Goal: Task Accomplishment & Management: Manage account settings

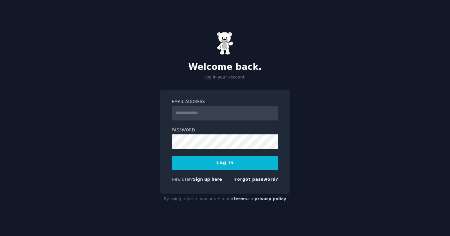
click at [415, 136] on div "Welcome back. Log in your account. Email Address Password Log In New user? Sign…" at bounding box center [225, 118] width 450 height 236
click at [201, 112] on input "Email Address" at bounding box center [225, 113] width 107 height 15
click at [355, 112] on div "Welcome back. Log in your account. Email Address Password Log In New user? Sign…" at bounding box center [225, 118] width 450 height 236
click at [363, 150] on div "Welcome back. Log in your account. Email Address Password Log In New user? Sign…" at bounding box center [225, 118] width 450 height 236
click at [202, 105] on div "Email Address" at bounding box center [225, 110] width 107 height 22
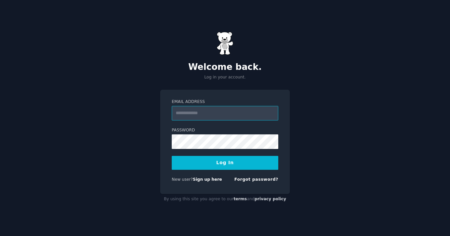
click at [202, 110] on input "Email Address" at bounding box center [225, 113] width 107 height 15
type input "**********"
click at [243, 163] on button "Log In" at bounding box center [225, 163] width 107 height 14
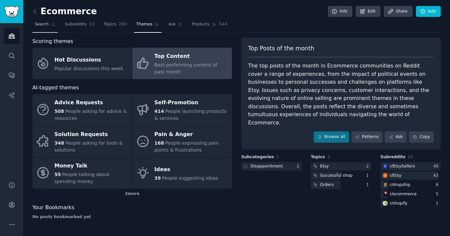
click at [37, 23] on span "Search" at bounding box center [42, 25] width 14 height 6
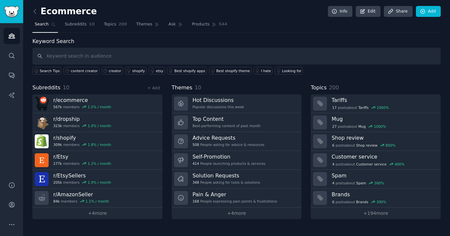
click at [48, 26] on span "Search" at bounding box center [42, 25] width 14 height 6
drag, startPoint x: 69, startPoint y: 26, endPoint x: 74, endPoint y: 26, distance: 5.3
click at [69, 26] on span "Subreddits" at bounding box center [76, 25] width 22 height 6
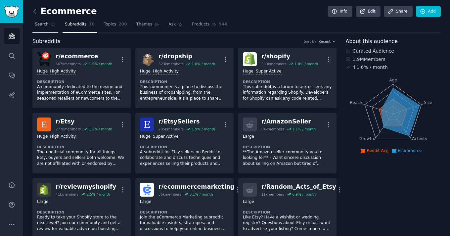
click at [48, 21] on link "Search" at bounding box center [44, 26] width 25 height 14
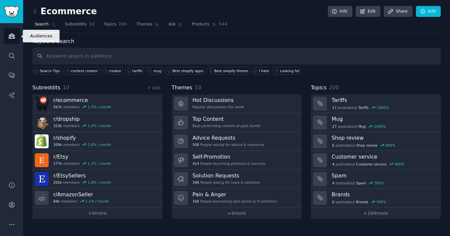
click at [9, 40] on link "Audiences" at bounding box center [12, 36] width 16 height 16
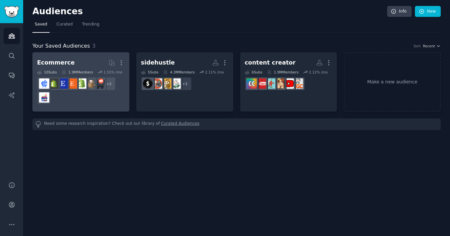
click at [83, 66] on h2 "Ecommerce More" at bounding box center [81, 63] width 88 height 12
